Goal: Check status: Check status

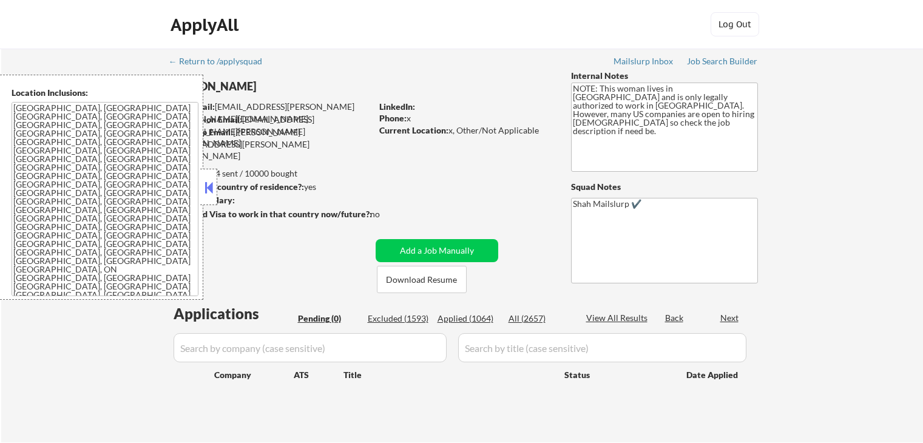
scroll to position [182, 0]
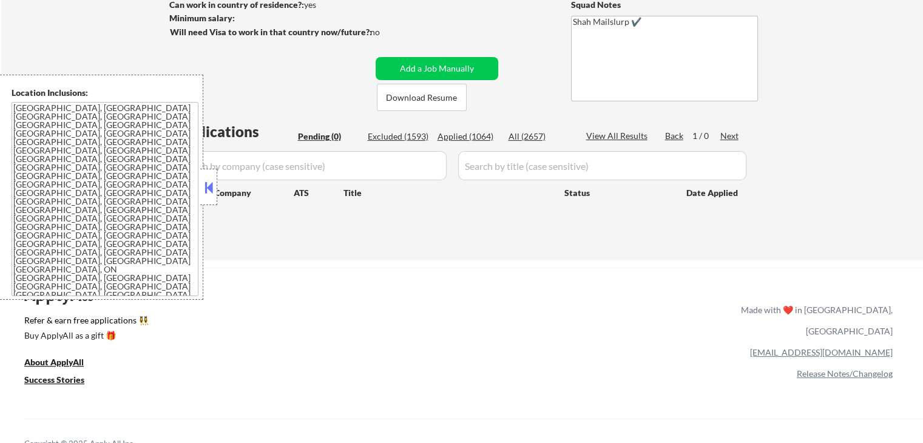
click at [577, 265] on div "← Return to /applysquad Mailslurp Inbox Job Search Builder [PERSON_NAME] User E…" at bounding box center [461, 350] width 923 height 1064
click at [449, 132] on div "Applied (1064)" at bounding box center [468, 136] width 61 height 12
select select ""applied""
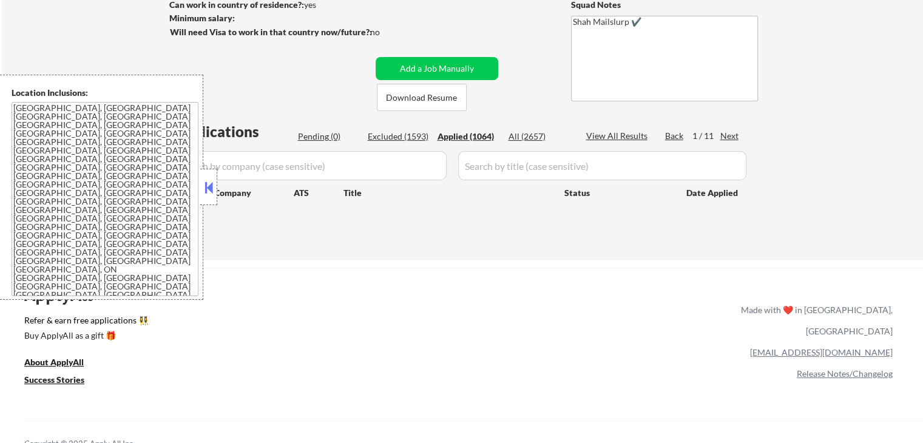
select select ""applied""
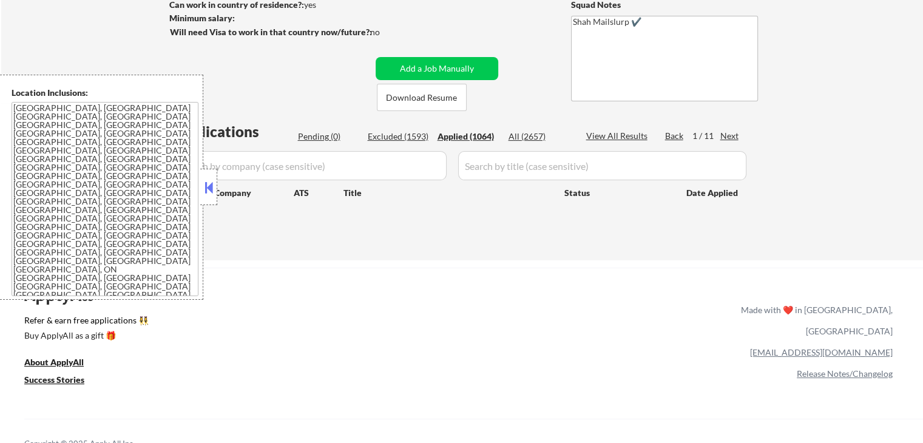
select select ""applied""
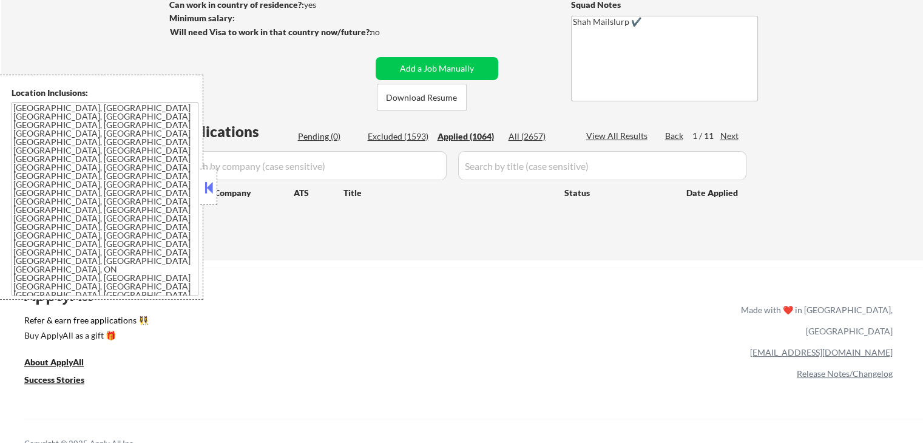
select select ""applied""
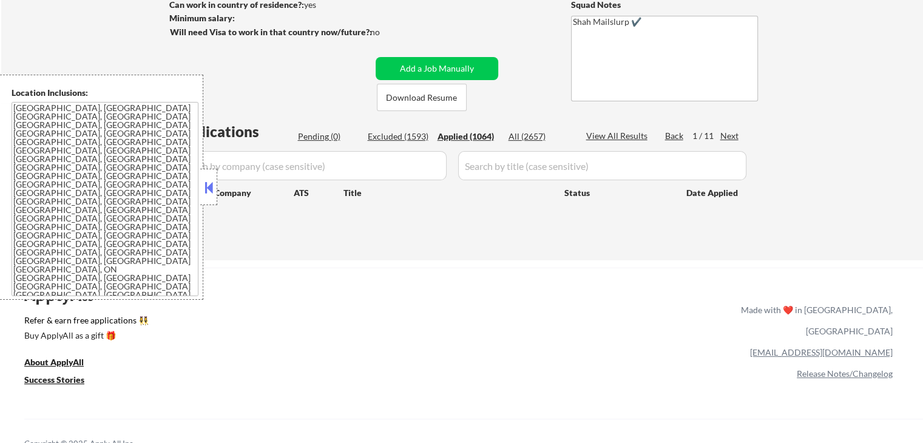
select select ""applied""
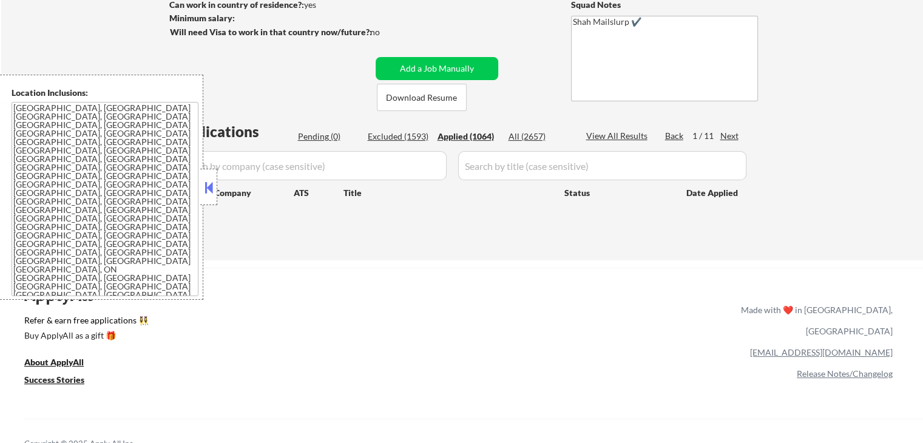
select select ""applied""
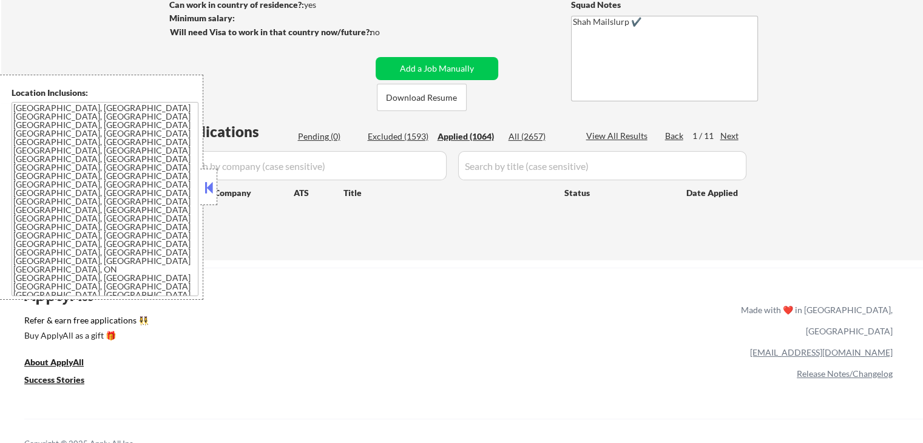
select select ""applied""
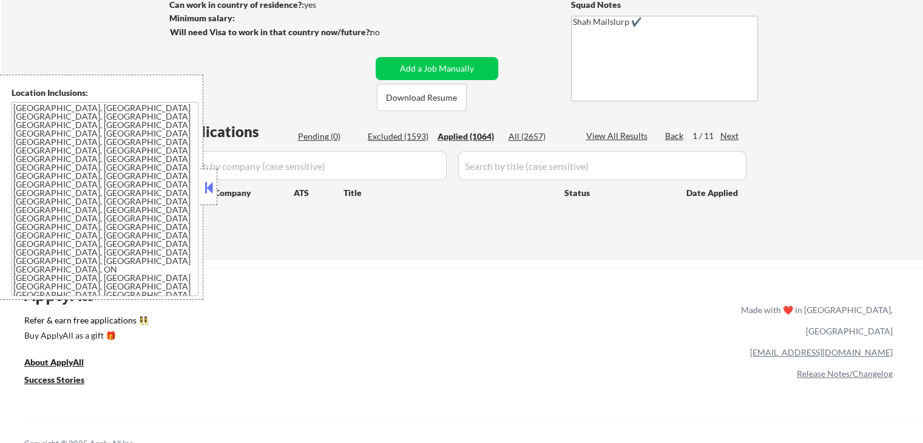
select select ""applied""
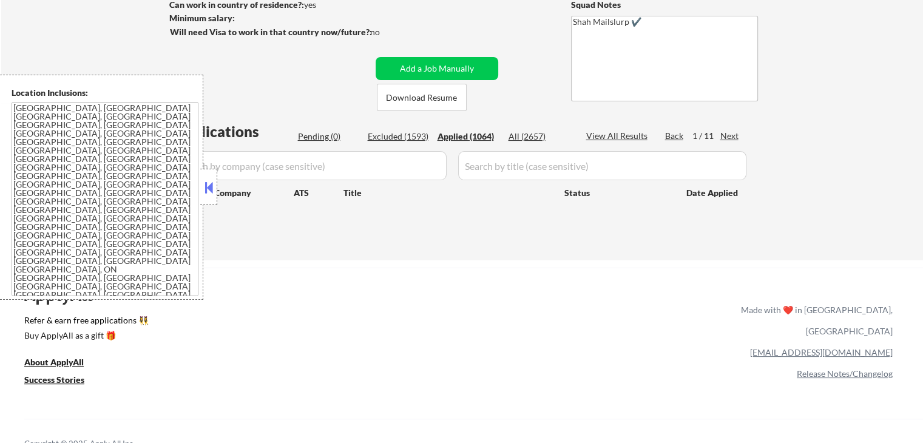
select select ""applied""
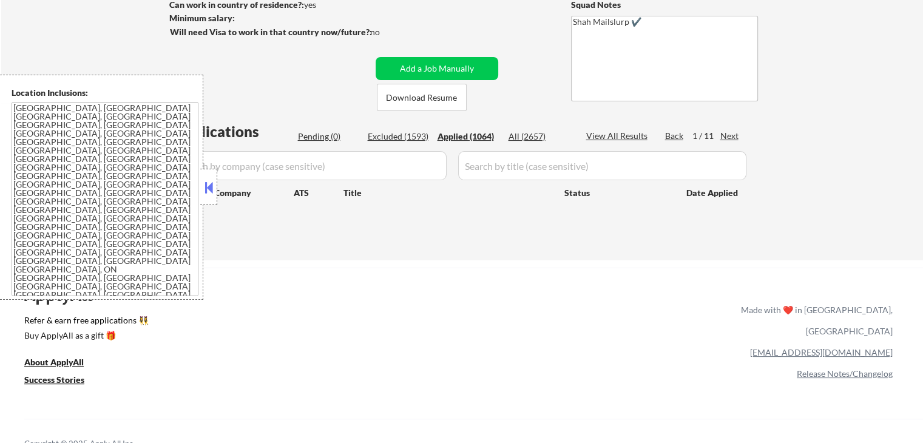
select select ""applied""
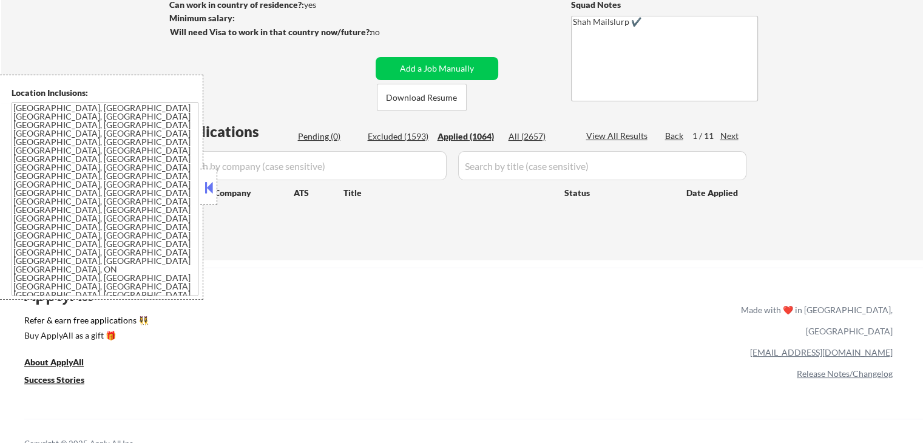
select select ""applied""
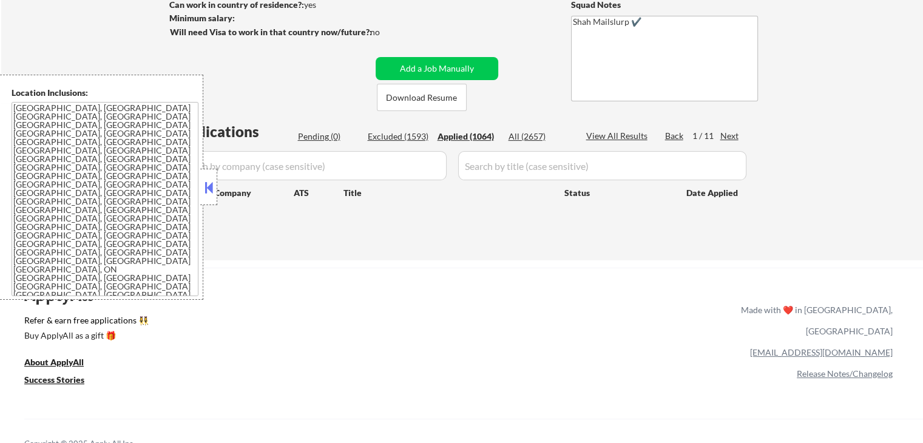
select select ""applied""
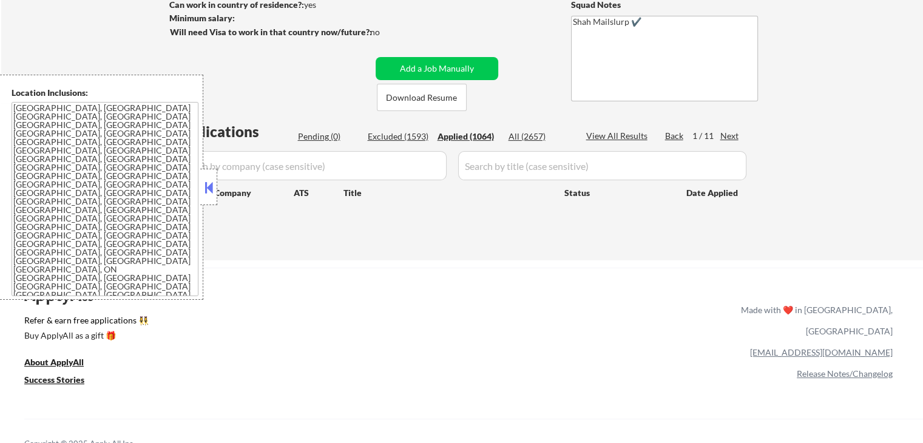
select select ""applied""
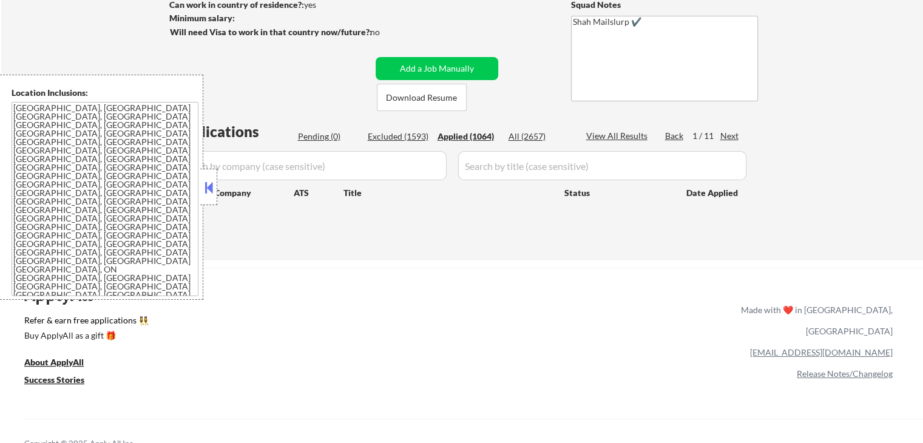
select select ""applied""
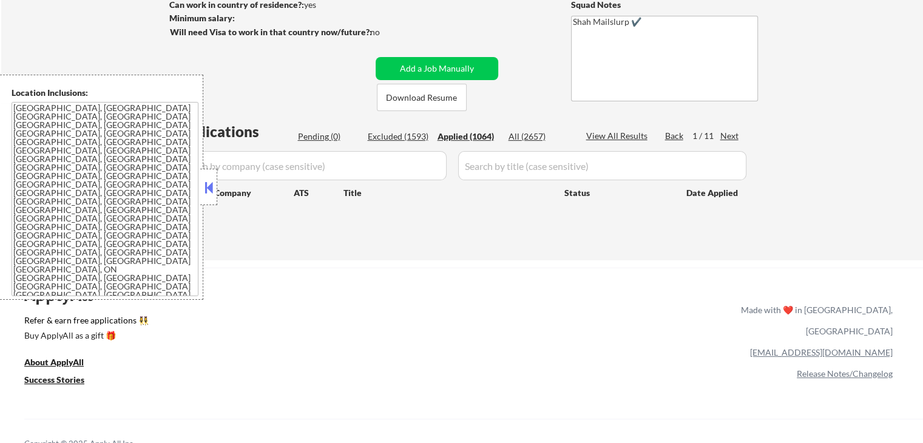
select select ""applied""
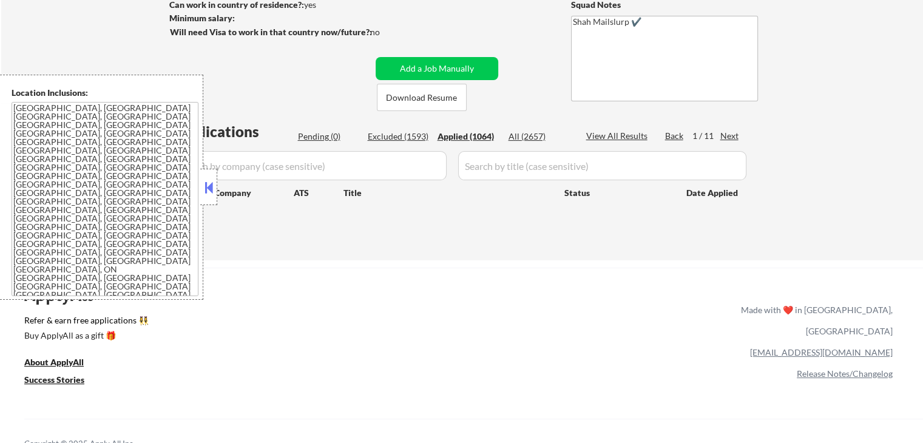
select select ""applied""
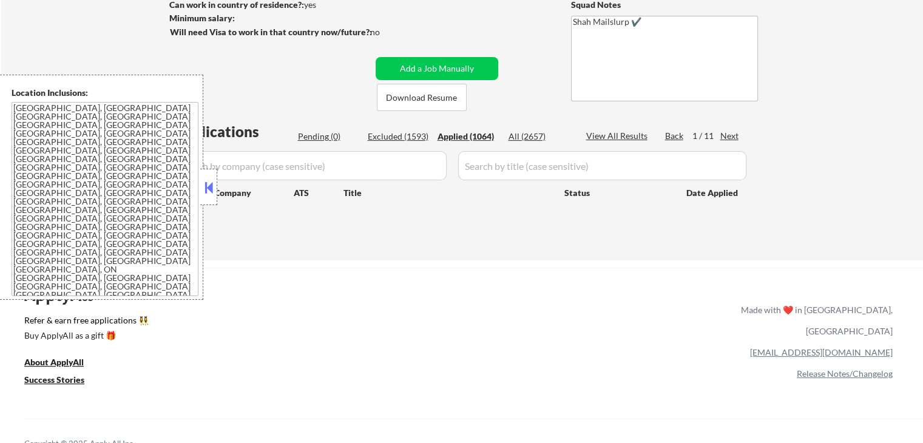
select select ""applied""
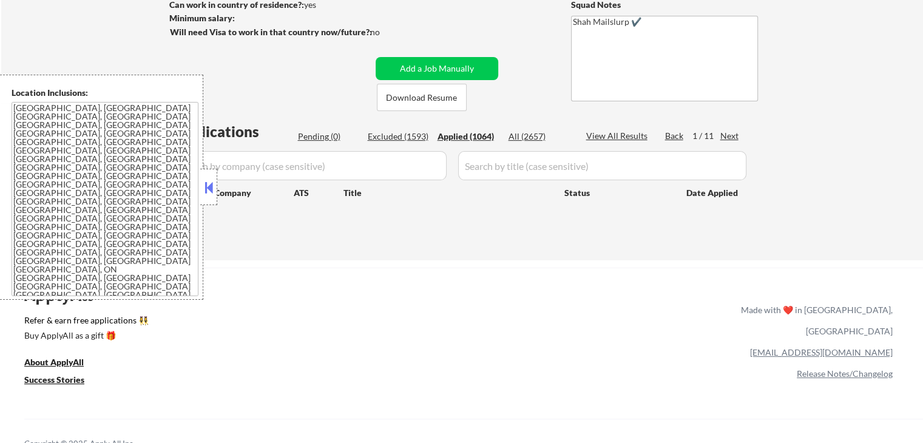
select select ""applied""
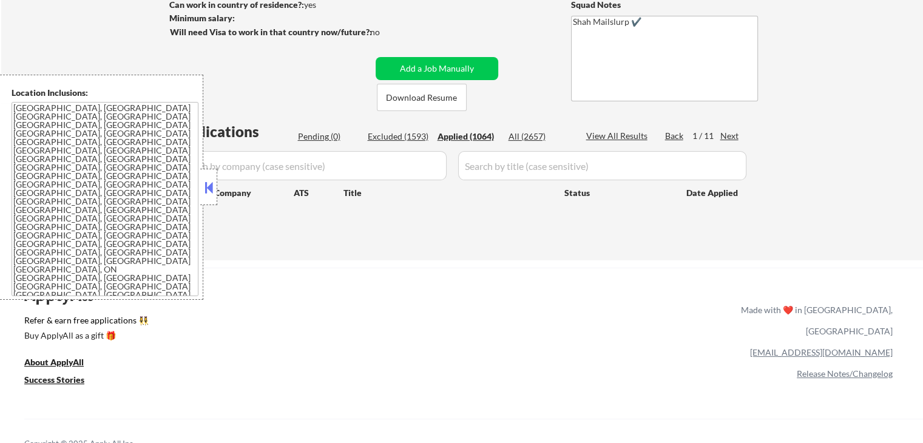
select select ""applied""
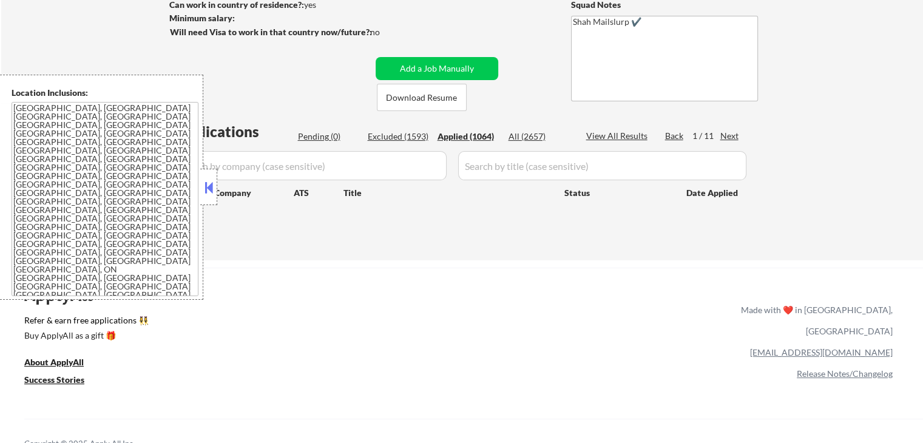
select select ""applied""
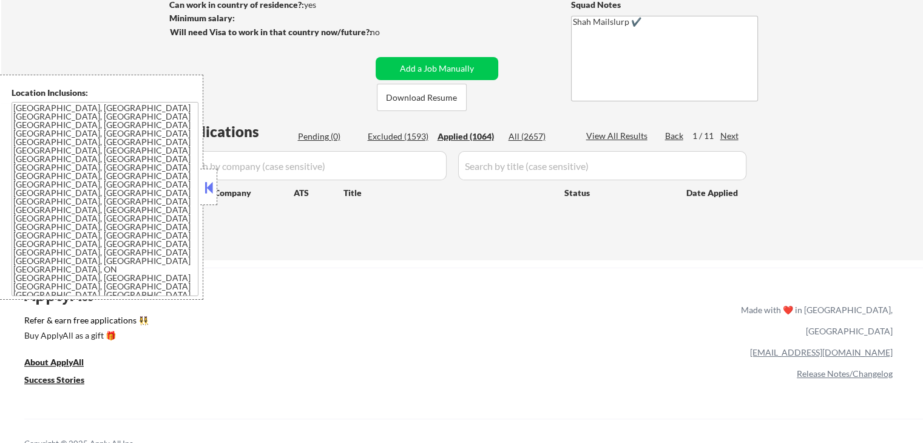
select select ""applied""
